Goal: Find specific page/section: Find specific page/section

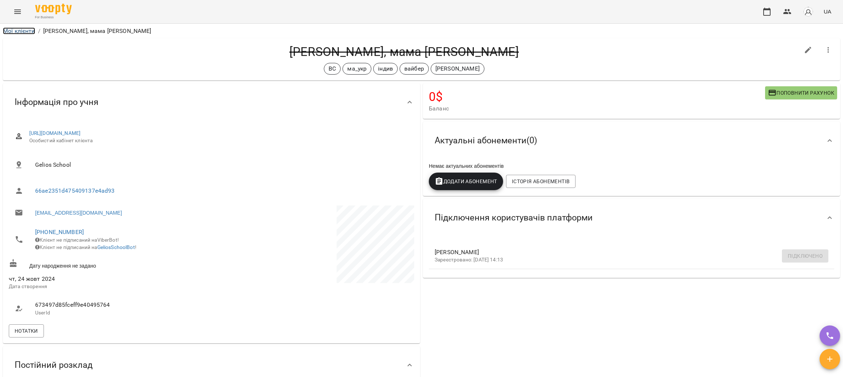
click at [16, 30] on link "Мої клієнти" at bounding box center [19, 30] width 32 height 7
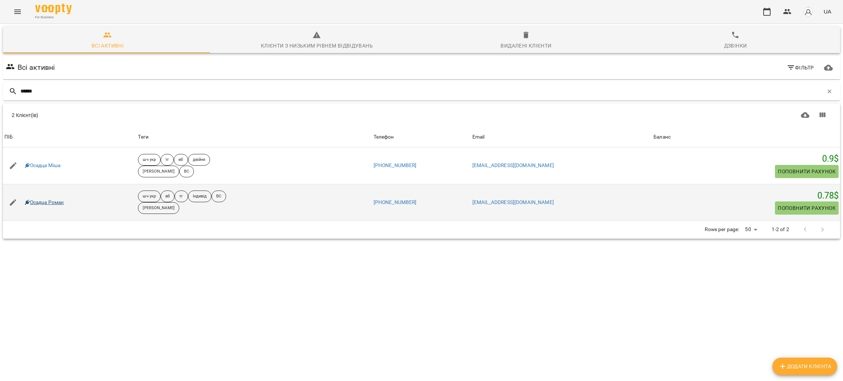
type input "******"
click at [41, 203] on link "Осадца Роман" at bounding box center [44, 202] width 39 height 7
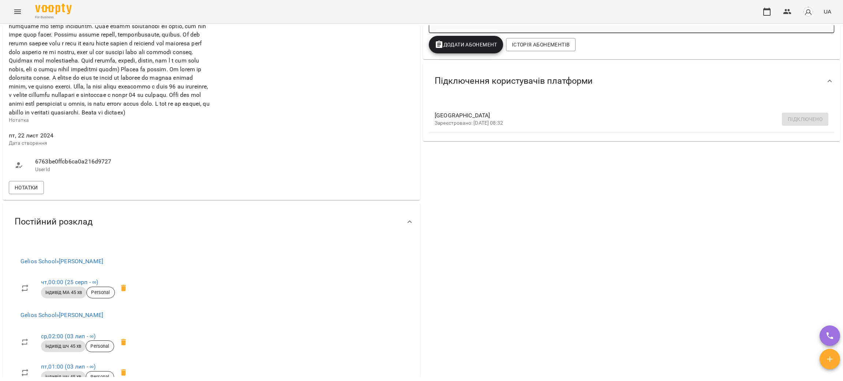
scroll to position [329, 0]
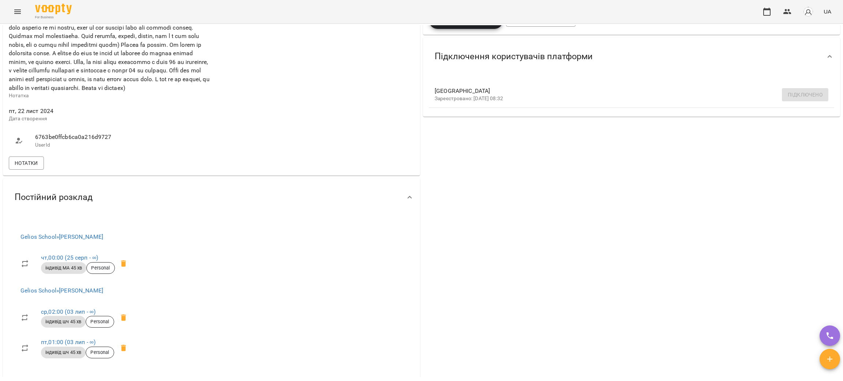
click at [632, 217] on div "0.78 $ Баланс Поповнити рахунок Докладніше 0.7759999999980209 $ Абонементи -529…" at bounding box center [632, 98] width 420 height 691
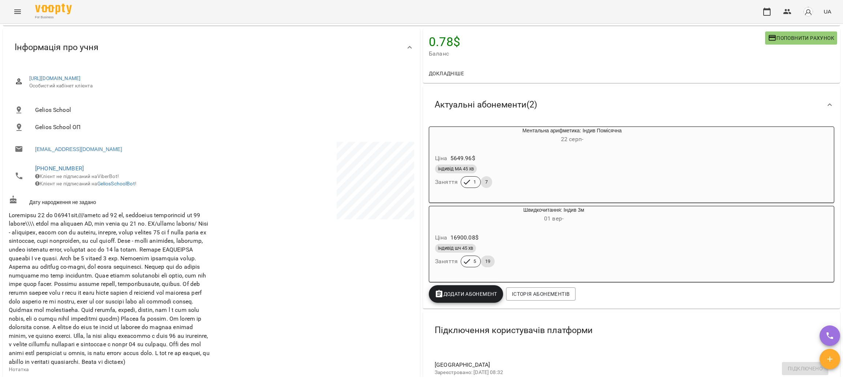
scroll to position [0, 0]
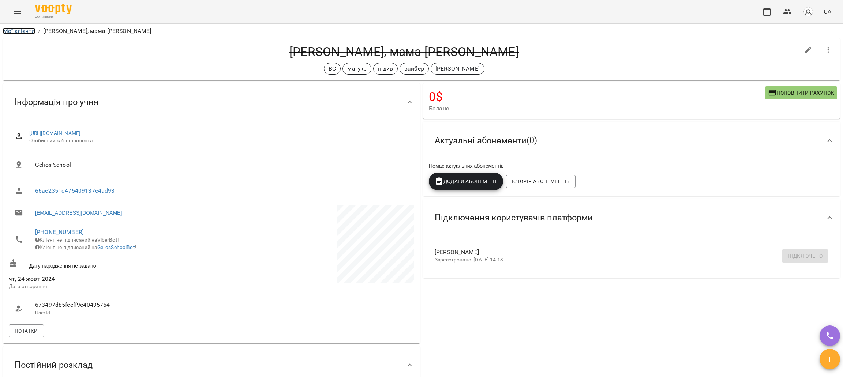
click at [18, 31] on link "Мої клієнти" at bounding box center [19, 30] width 32 height 7
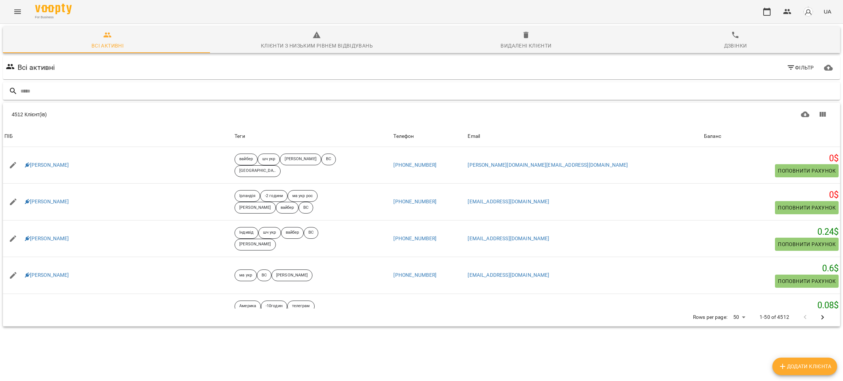
click at [243, 91] on input "text" at bounding box center [428, 91] width 817 height 12
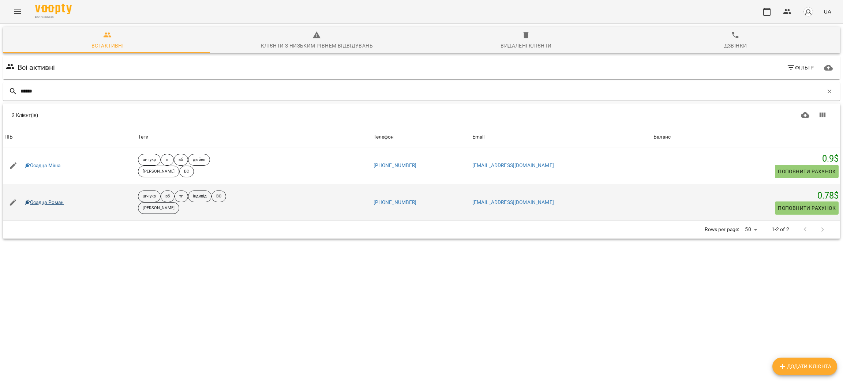
type input "******"
click at [49, 202] on link "Осадца Роман" at bounding box center [44, 202] width 39 height 7
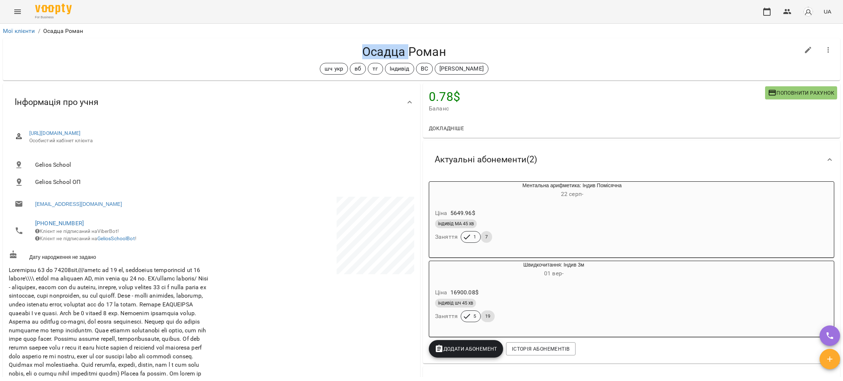
drag, startPoint x: 404, startPoint y: 53, endPoint x: 352, endPoint y: 53, distance: 51.2
click at [352, 53] on h4 "Осадца Роман" at bounding box center [404, 51] width 791 height 15
copy h4 "[PERSON_NAME]"
click at [23, 31] on link "Мої клієнти" at bounding box center [19, 30] width 32 height 7
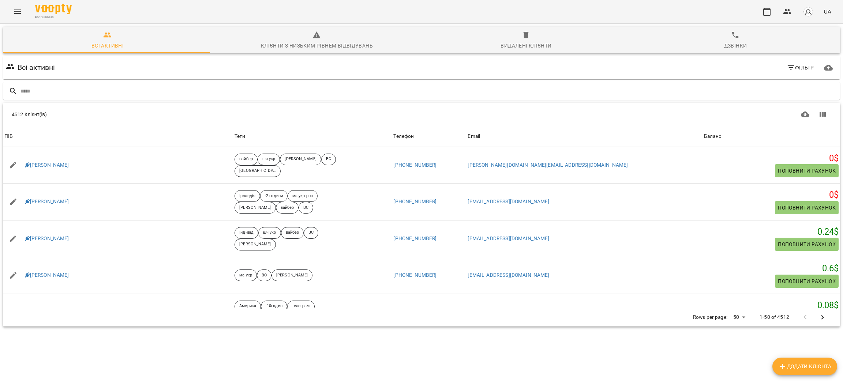
click at [132, 96] on input "text" at bounding box center [428, 91] width 817 height 12
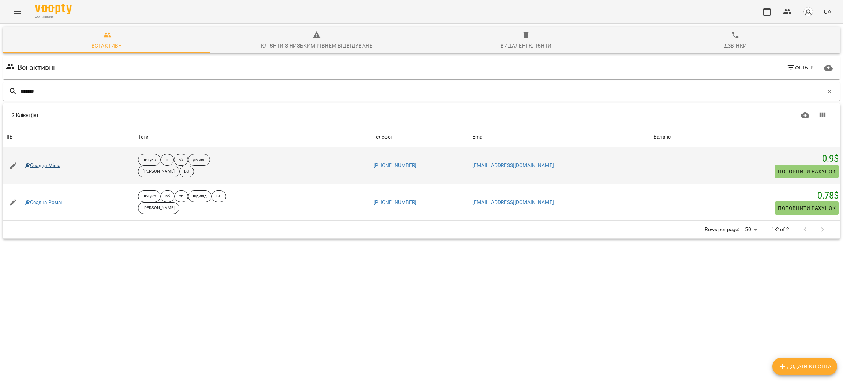
type input "******"
click at [54, 166] on link "Осадца Міша" at bounding box center [43, 165] width 36 height 7
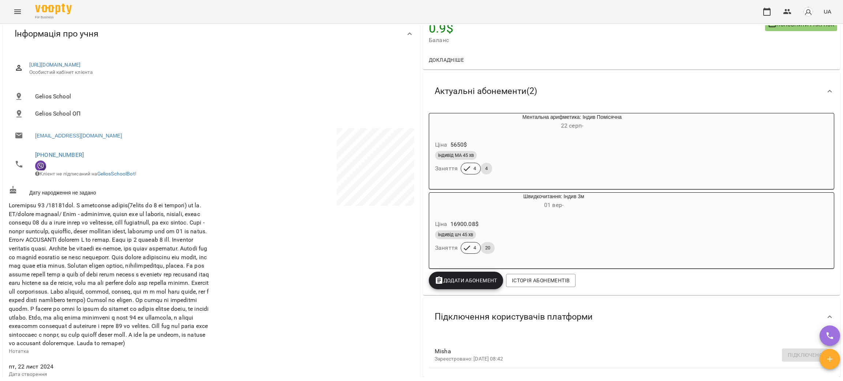
scroll to position [110, 0]
